Goal: Complete application form: Complete application form

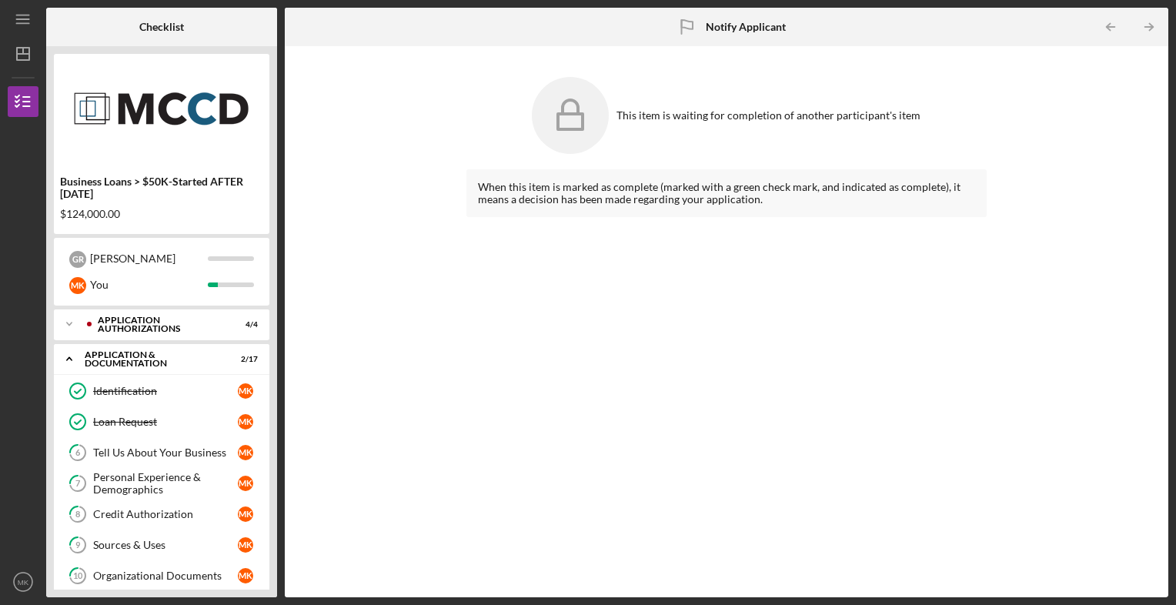
scroll to position [423, 0]
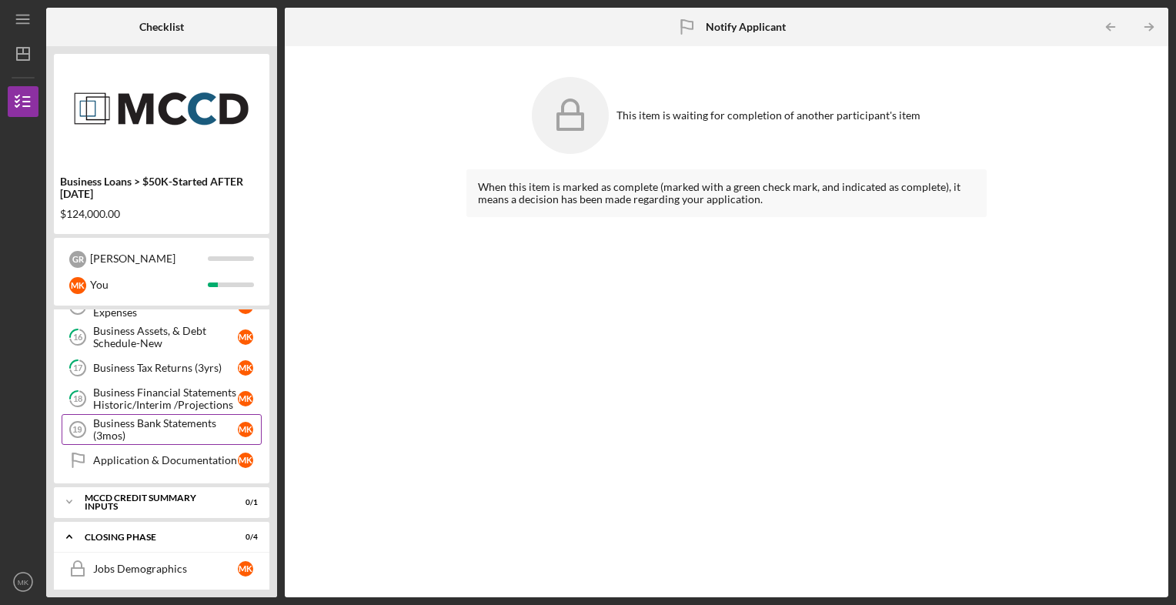
click at [197, 419] on div "Business Bank Statements (3mos)" at bounding box center [165, 429] width 145 height 25
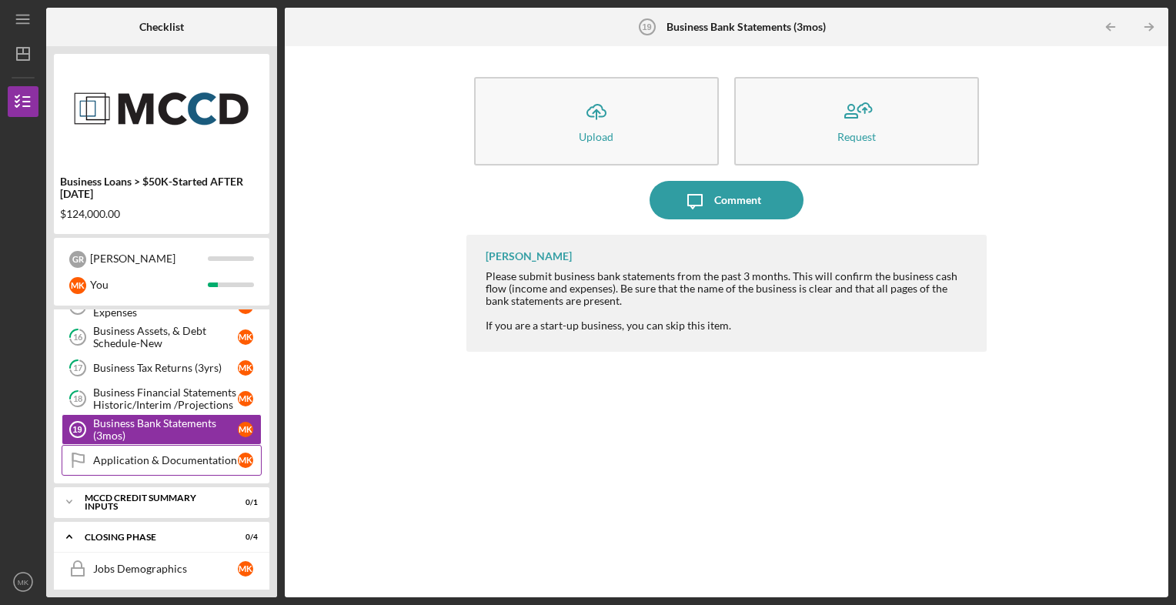
click at [200, 454] on div "Application & Documentation" at bounding box center [165, 460] width 145 height 12
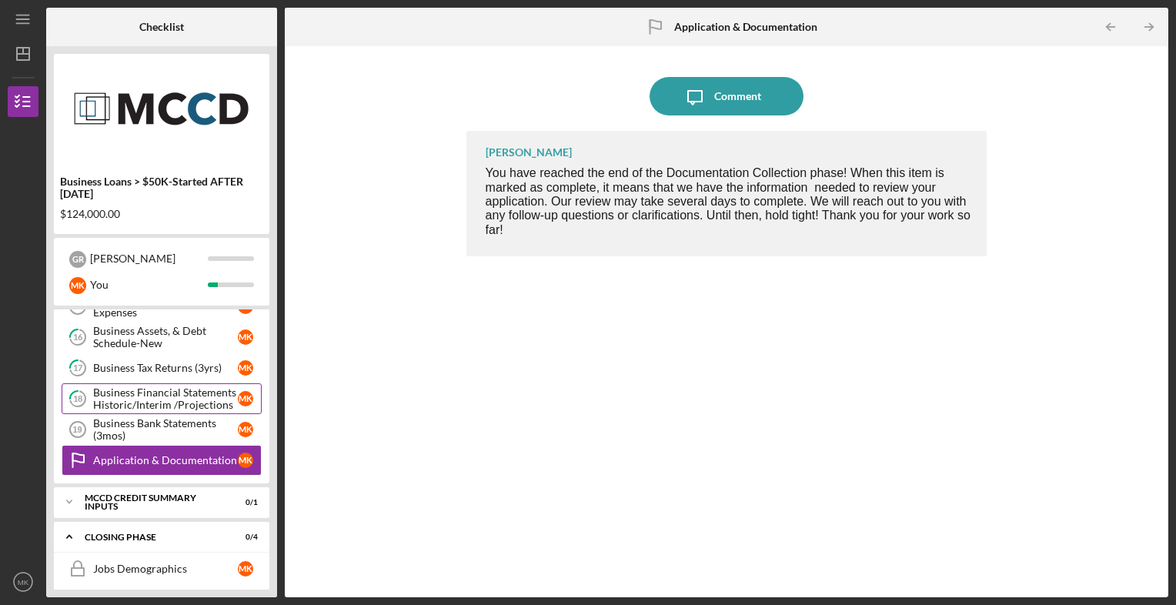
click at [153, 389] on div "Business Financial Statements Historic/Interim /Projections" at bounding box center [165, 398] width 145 height 25
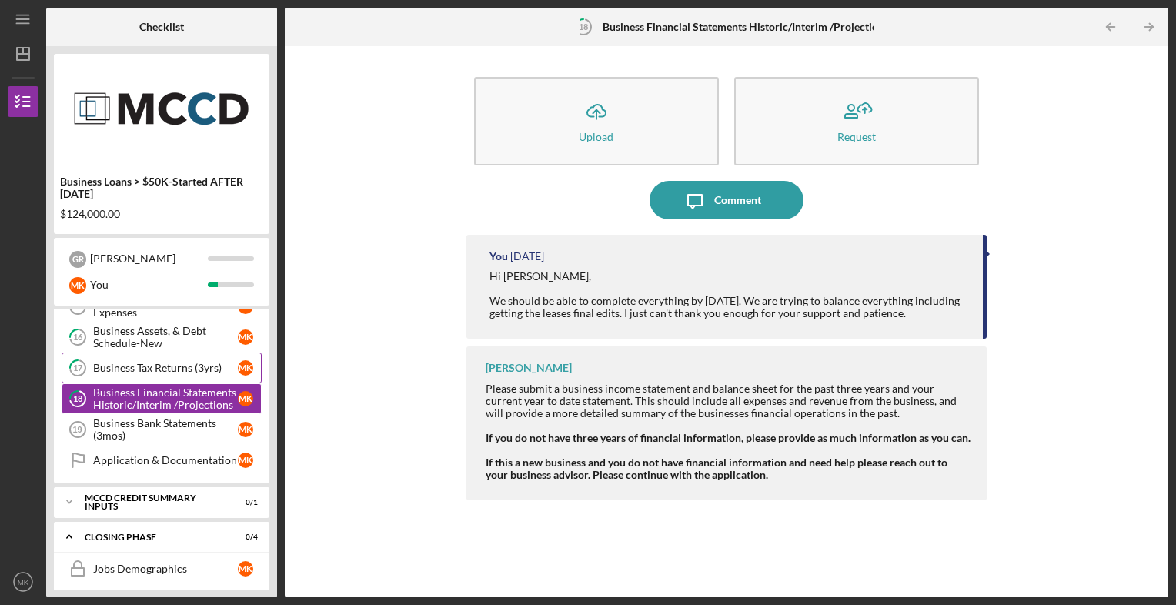
click at [119, 365] on div "Business Tax Returns (3yrs)" at bounding box center [165, 368] width 145 height 12
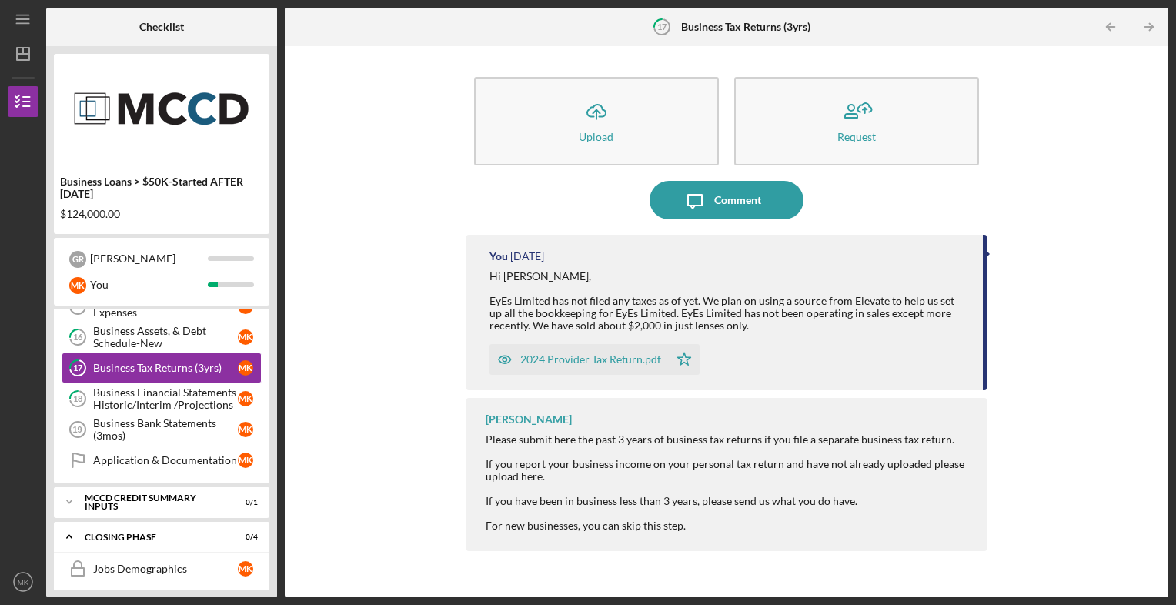
drag, startPoint x: 214, startPoint y: 325, endPoint x: 483, endPoint y: 350, distance: 270.5
click at [483, 350] on div "Checklist Business Loans > $50K-Started AFTER [DATE] $124,000.00 G R [PERSON_NA…" at bounding box center [607, 302] width 1122 height 589
click at [183, 325] on div "Business Assets, & Debt Schedule-New" at bounding box center [165, 337] width 145 height 25
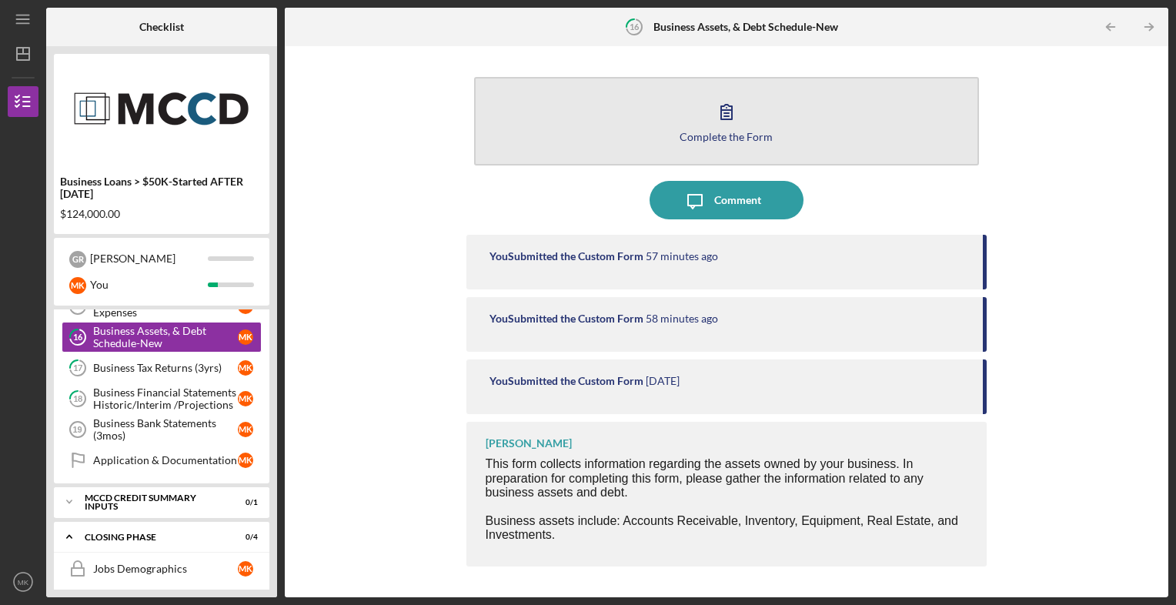
click at [686, 122] on button "Complete the Form Form" at bounding box center [726, 121] width 505 height 88
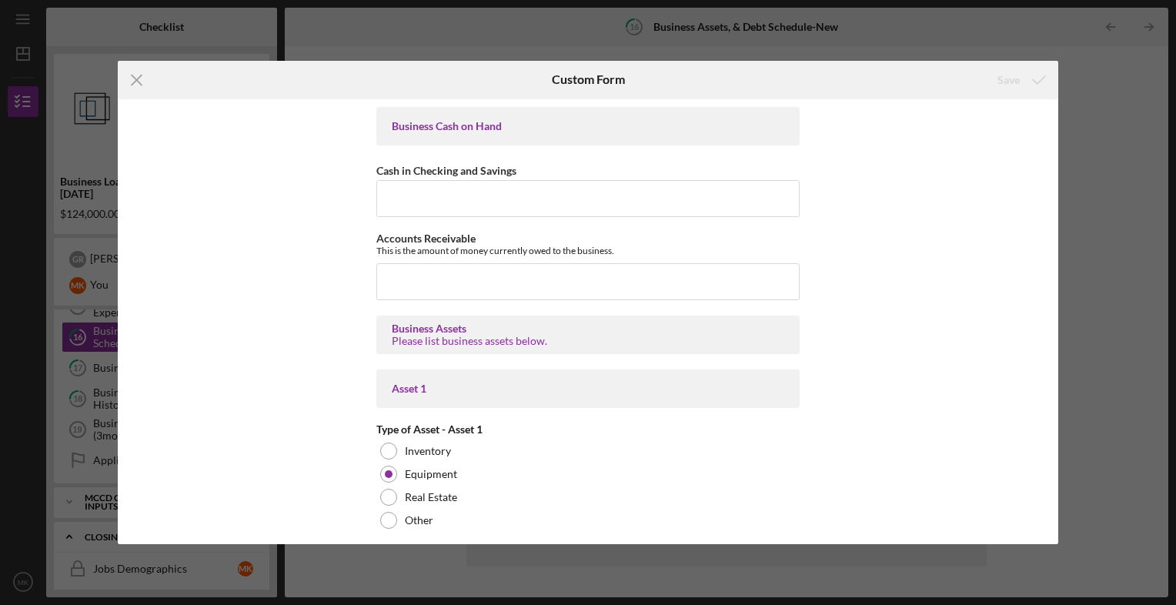
click at [1049, 311] on div "Business Cash on Hand Cash in Checking and Savings Accounts Receivable This is …" at bounding box center [588, 321] width 940 height 445
click at [1041, 310] on div "Business Cash on Hand Cash in Checking and Savings Accounts Receivable This is …" at bounding box center [588, 321] width 940 height 445
click at [1052, 245] on div "Business Cash on Hand Cash in Checking and Savings Accounts Receivable This is …" at bounding box center [588, 321] width 940 height 445
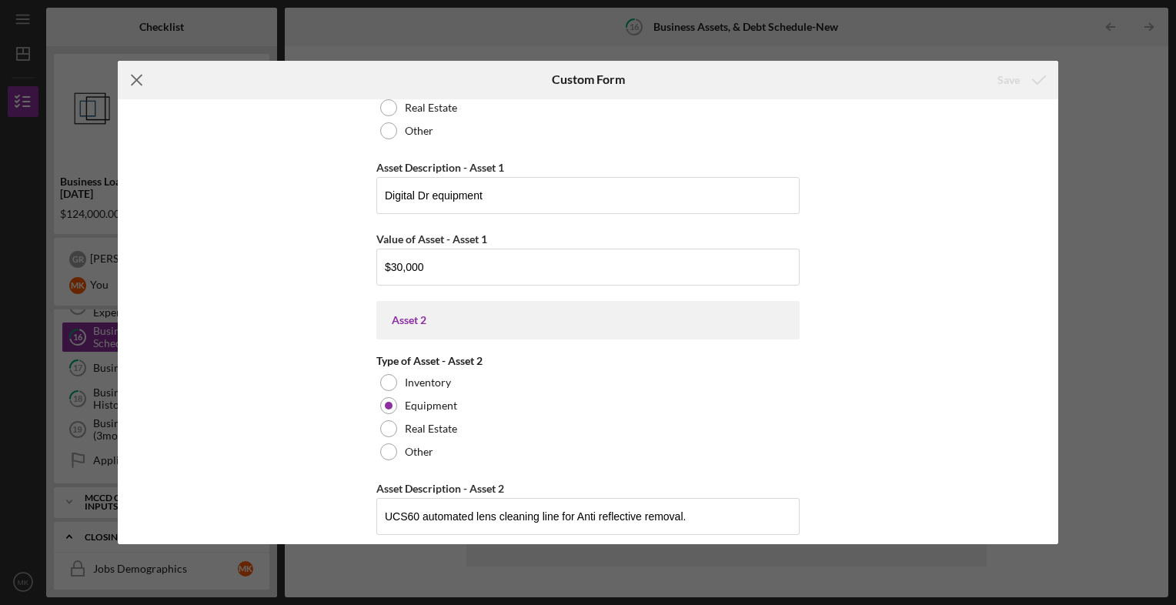
click at [138, 91] on icon "Icon/Menu Close" at bounding box center [137, 80] width 38 height 38
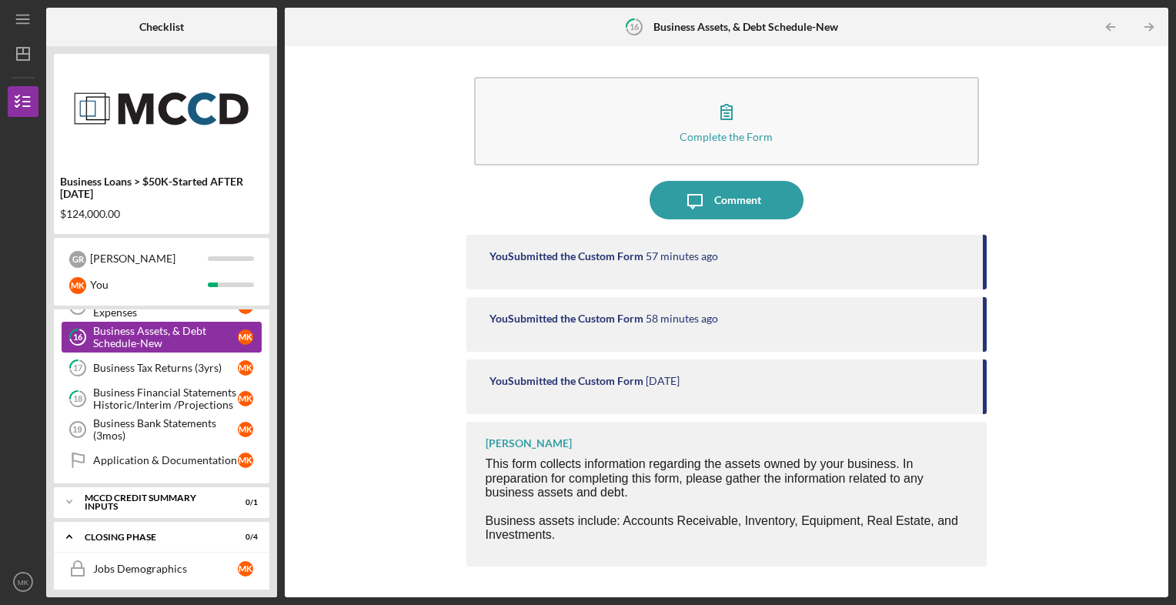
click at [191, 339] on div "Business Assets, & Debt Schedule-New" at bounding box center [165, 337] width 145 height 25
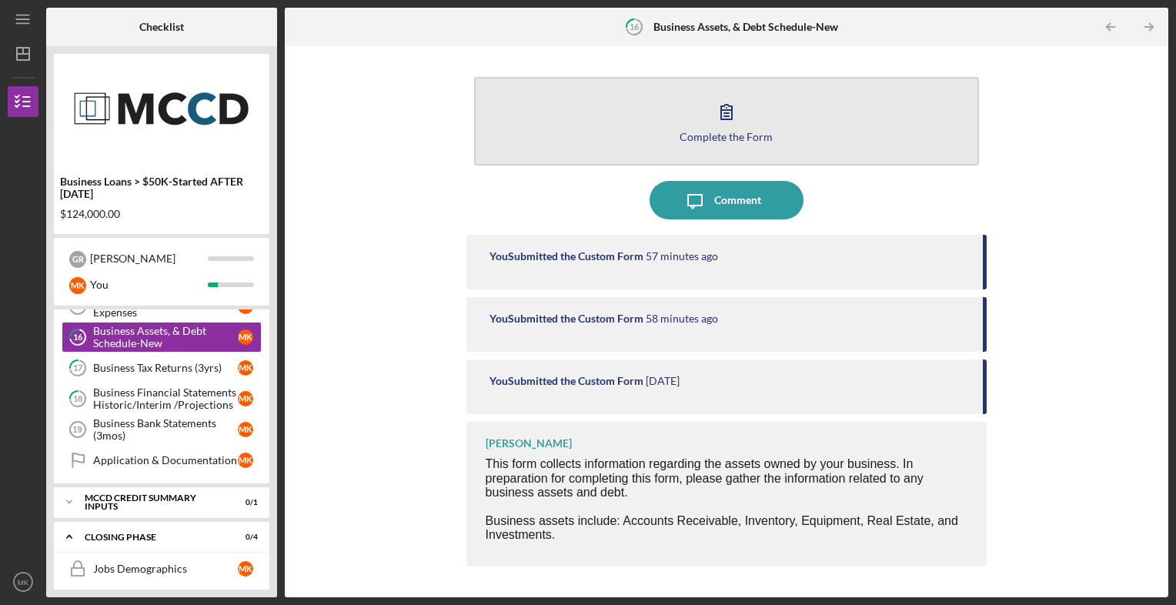
click at [612, 132] on button "Complete the Form Form" at bounding box center [726, 121] width 505 height 88
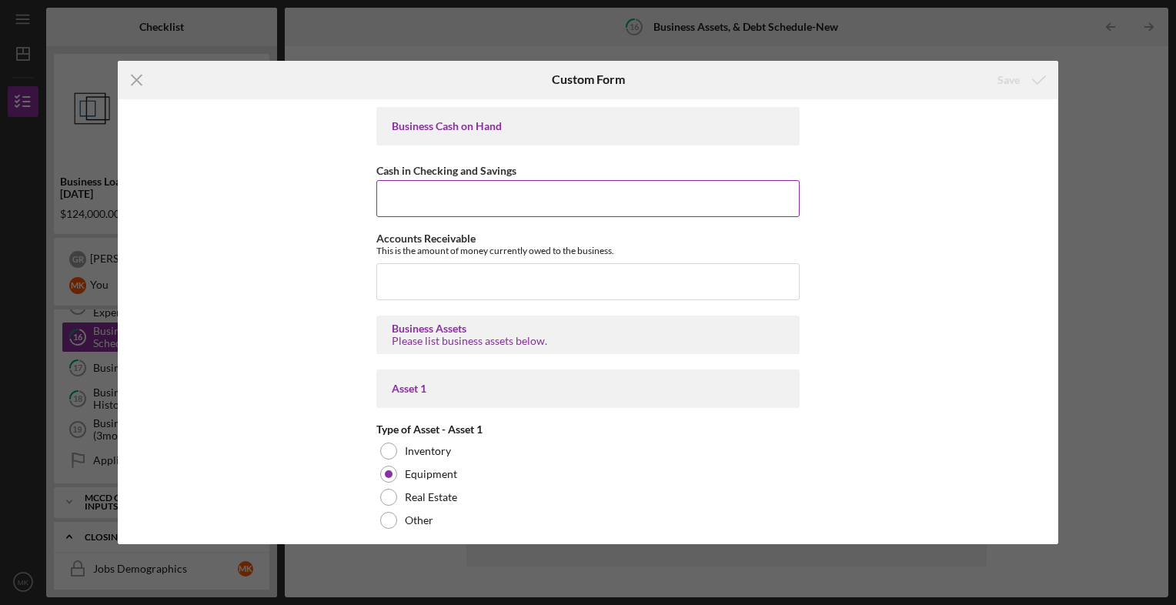
click at [446, 195] on input "Cash in Checking and Savings" at bounding box center [587, 198] width 423 height 37
type input "$1"
click at [142, 78] on icon "Icon/Menu Close" at bounding box center [137, 80] width 38 height 38
